Goal: Task Accomplishment & Management: Manage account settings

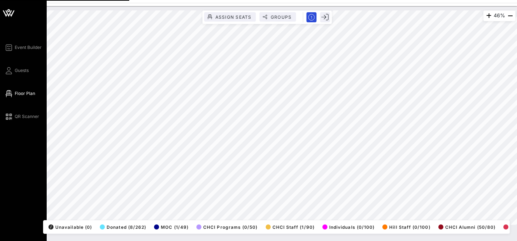
click at [8, 70] on icon at bounding box center [8, 70] width 9 height 1
click at [8, 75] on div "Event Builder Guests Floor Plan QR Scanner" at bounding box center [25, 82] width 42 height 78
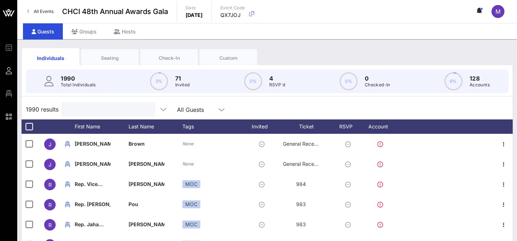
click at [102, 112] on input "text" at bounding box center [108, 108] width 84 height 9
click at [97, 109] on input "text" at bounding box center [108, 108] width 84 height 9
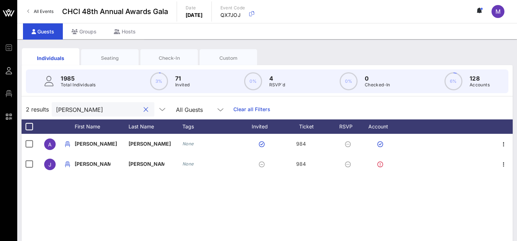
type input "[PERSON_NAME]"
click at [107, 54] on div "Seating" at bounding box center [109, 58] width 57 height 18
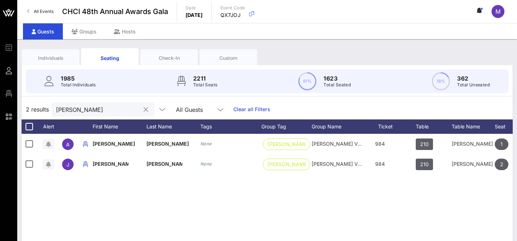
click at [101, 109] on input "[PERSON_NAME]" at bounding box center [98, 108] width 84 height 9
